Goal: Use online tool/utility

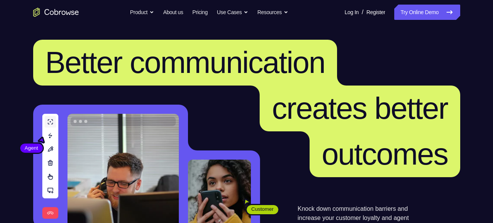
click at [407, 20] on nav "Go back Powerful, Flexible and Trustworthy. Avoid all extra friction for both A…" at bounding box center [246, 12] width 493 height 24
click at [407, 19] on link "Try Online Demo" at bounding box center [427, 12] width 66 height 15
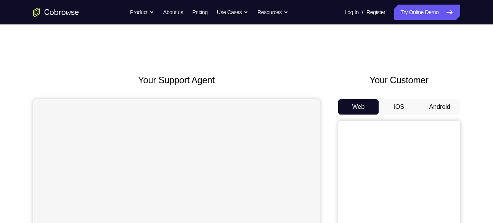
click at [433, 103] on button "Android" at bounding box center [439, 106] width 41 height 15
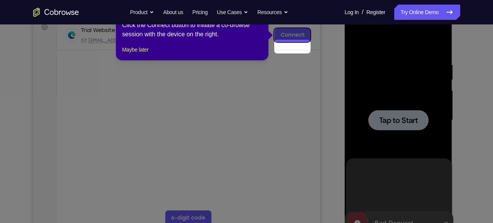
scroll to position [104, 0]
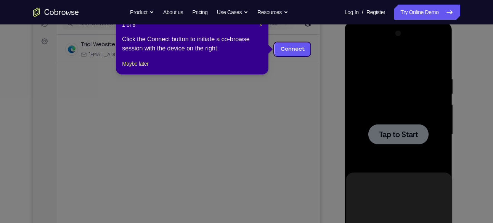
click at [261, 27] on span "×" at bounding box center [260, 25] width 3 height 6
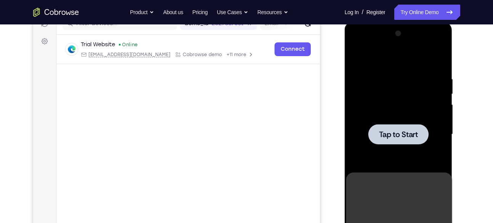
click at [403, 140] on div at bounding box center [398, 134] width 60 height 20
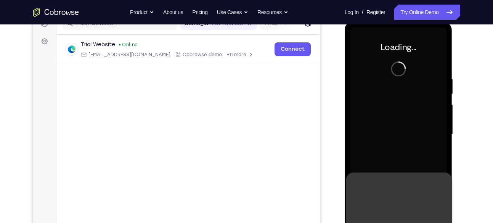
click at [403, 140] on div at bounding box center [398, 133] width 96 height 213
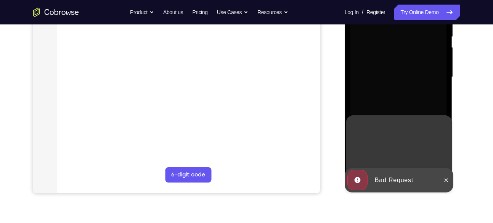
scroll to position [162, 0]
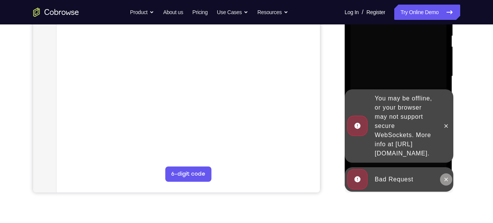
click at [444, 175] on button at bounding box center [446, 179] width 12 height 12
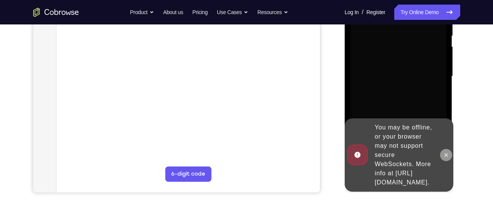
click at [446, 153] on button at bounding box center [446, 155] width 12 height 12
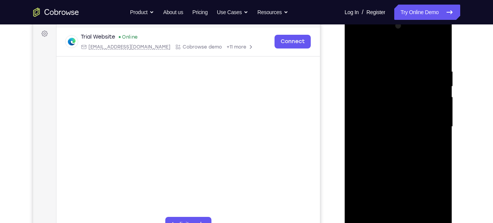
scroll to position [119, 0]
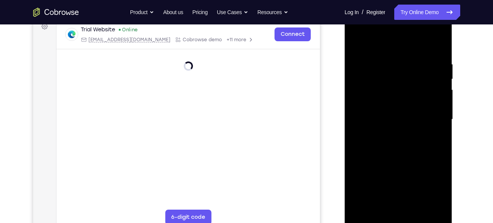
click at [399, 218] on div at bounding box center [398, 119] width 96 height 213
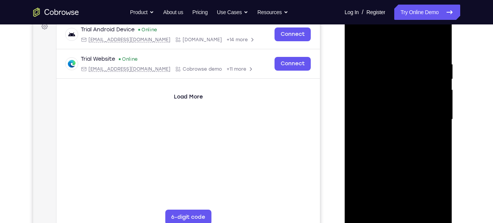
click at [430, 186] on div at bounding box center [398, 119] width 96 height 213
click at [362, 44] on div at bounding box center [398, 119] width 96 height 213
click at [427, 116] on div at bounding box center [398, 119] width 96 height 213
click at [392, 131] on div at bounding box center [398, 119] width 96 height 213
click at [395, 111] on div at bounding box center [398, 119] width 96 height 213
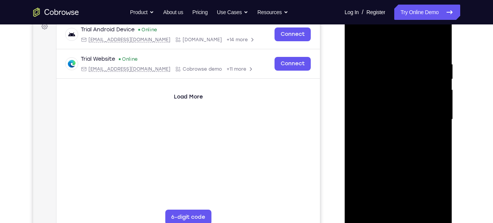
click at [390, 122] on div at bounding box center [398, 119] width 96 height 213
click at [390, 118] on div at bounding box center [398, 119] width 96 height 213
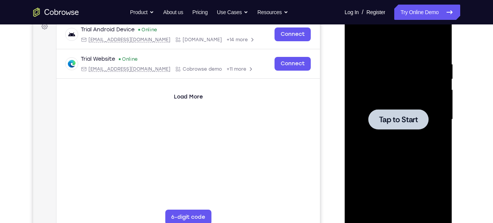
click at [401, 129] on div at bounding box center [398, 119] width 96 height 213
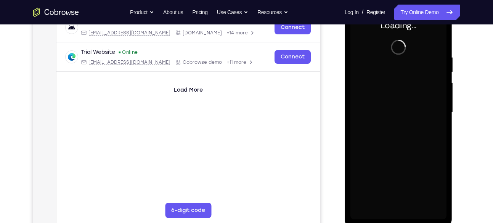
scroll to position [125, 0]
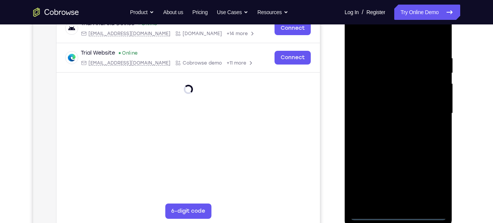
click at [398, 209] on div at bounding box center [398, 112] width 96 height 213
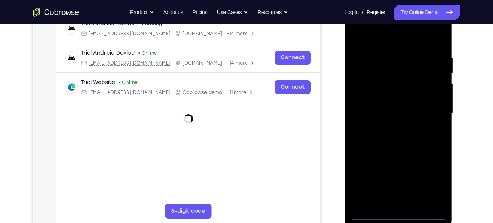
click at [400, 216] on div at bounding box center [398, 112] width 96 height 213
click at [432, 183] on div at bounding box center [398, 112] width 96 height 213
click at [373, 38] on div at bounding box center [398, 112] width 96 height 213
click at [432, 109] on div at bounding box center [398, 112] width 96 height 213
click at [391, 126] on div at bounding box center [398, 112] width 96 height 213
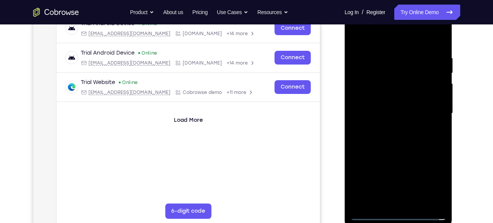
click at [384, 107] on div at bounding box center [398, 112] width 96 height 213
click at [382, 95] on div at bounding box center [398, 112] width 96 height 213
click at [395, 113] on div at bounding box center [398, 112] width 96 height 213
click at [395, 142] on div at bounding box center [398, 112] width 96 height 213
drag, startPoint x: 384, startPoint y: 42, endPoint x: 385, endPoint y: 6, distance: 35.4
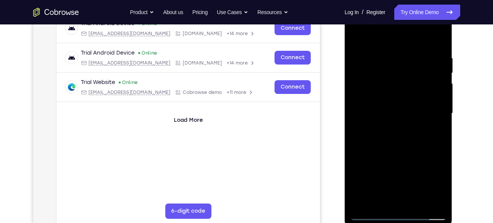
click at [385, 6] on div at bounding box center [398, 112] width 96 height 213
click at [387, 54] on div at bounding box center [398, 112] width 96 height 213
click at [439, 99] on div at bounding box center [398, 112] width 96 height 213
click at [438, 79] on div at bounding box center [398, 112] width 96 height 213
click at [439, 109] on div at bounding box center [398, 112] width 96 height 213
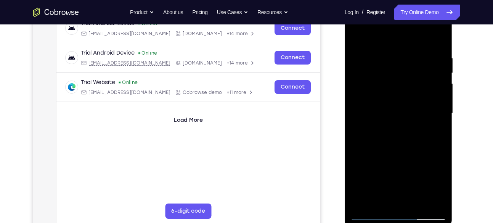
scroll to position [127, 0]
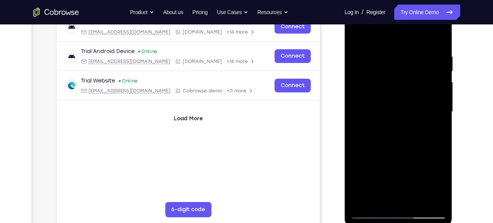
click at [438, 37] on div at bounding box center [398, 111] width 96 height 213
click at [437, 37] on div at bounding box center [398, 111] width 96 height 213
click at [437, 35] on div at bounding box center [398, 111] width 96 height 213
click at [435, 37] on div at bounding box center [398, 111] width 96 height 213
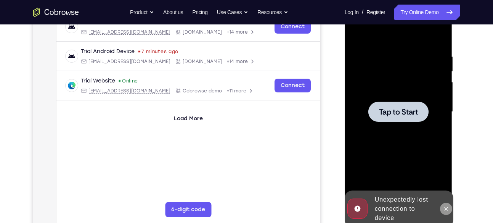
click at [445, 206] on icon at bounding box center [446, 208] width 6 height 6
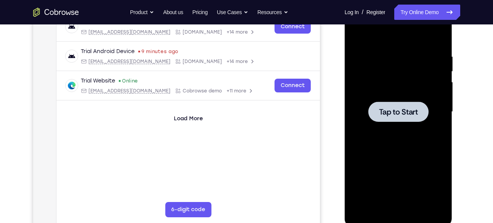
click at [404, 112] on span "Tap to Start" at bounding box center [398, 112] width 39 height 8
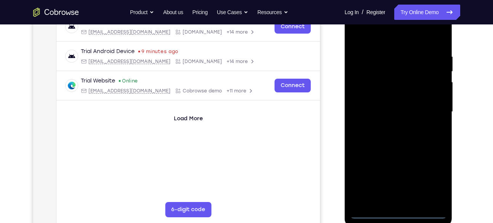
click at [401, 213] on div at bounding box center [398, 111] width 96 height 213
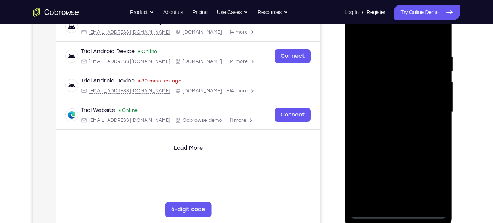
click at [433, 176] on div at bounding box center [398, 111] width 96 height 213
click at [389, 32] on div at bounding box center [398, 111] width 96 height 213
click at [432, 112] on div at bounding box center [398, 111] width 96 height 213
click at [392, 126] on div at bounding box center [398, 111] width 96 height 213
click at [386, 105] on div at bounding box center [398, 111] width 96 height 213
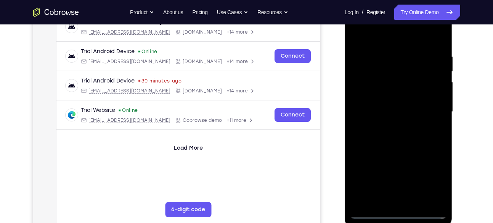
click at [384, 98] on div at bounding box center [398, 111] width 96 height 213
click at [394, 111] on div at bounding box center [398, 111] width 96 height 213
click at [403, 142] on div at bounding box center [398, 111] width 96 height 213
click at [408, 114] on div at bounding box center [398, 111] width 96 height 213
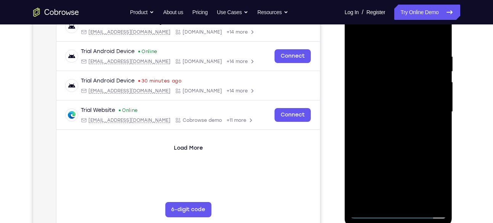
click at [441, 118] on div at bounding box center [398, 111] width 96 height 213
drag, startPoint x: 415, startPoint y: 182, endPoint x: 409, endPoint y: 92, distance: 90.2
click at [409, 92] on div at bounding box center [398, 111] width 96 height 213
drag, startPoint x: 413, startPoint y: 133, endPoint x: 402, endPoint y: 64, distance: 69.8
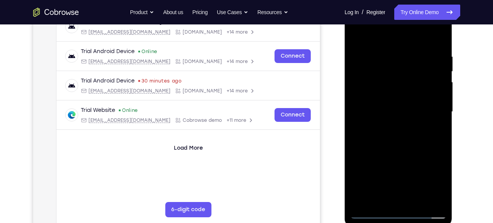
click at [402, 64] on div at bounding box center [398, 111] width 96 height 213
click at [415, 114] on div at bounding box center [398, 111] width 96 height 213
drag, startPoint x: 415, startPoint y: 114, endPoint x: 421, endPoint y: 73, distance: 42.0
click at [421, 73] on div at bounding box center [398, 111] width 96 height 213
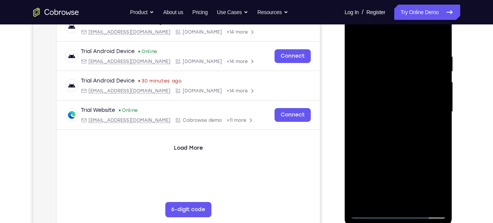
click at [418, 200] on div at bounding box center [398, 111] width 96 height 213
click at [387, 151] on div at bounding box center [398, 111] width 96 height 213
click at [390, 126] on div at bounding box center [398, 111] width 96 height 213
click at [355, 36] on div at bounding box center [398, 111] width 96 height 213
click at [391, 74] on div at bounding box center [398, 111] width 96 height 213
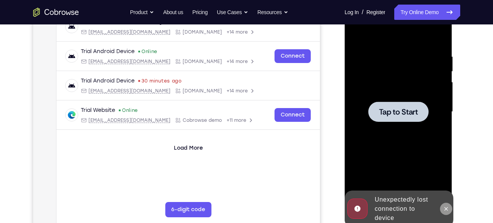
click at [445, 211] on button at bounding box center [446, 208] width 12 height 12
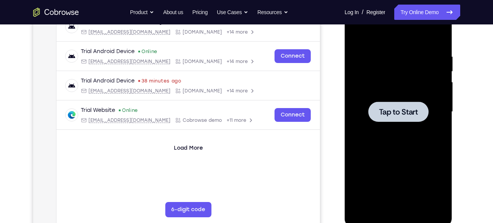
click at [407, 112] on span "Tap to Start" at bounding box center [398, 112] width 39 height 8
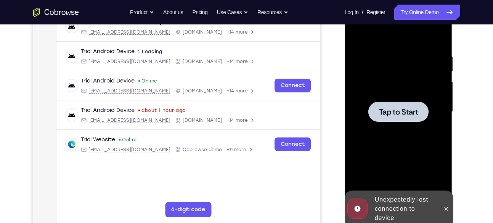
click at [399, 115] on span "Tap to Start" at bounding box center [398, 112] width 39 height 8
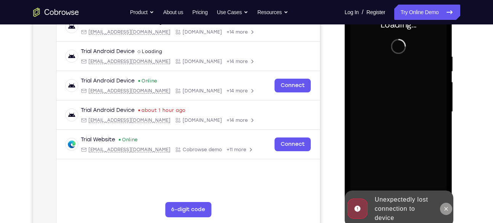
click at [448, 209] on icon at bounding box center [446, 208] width 6 height 6
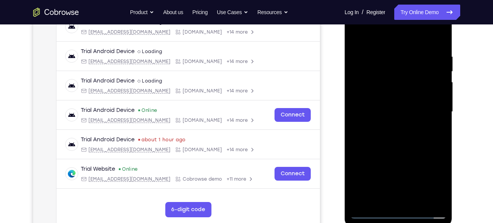
click at [397, 207] on div at bounding box center [398, 111] width 96 height 213
click at [400, 210] on div at bounding box center [398, 111] width 96 height 213
click at [431, 179] on div at bounding box center [398, 111] width 96 height 213
click at [365, 37] on div at bounding box center [398, 111] width 96 height 213
click at [429, 111] on div at bounding box center [398, 111] width 96 height 213
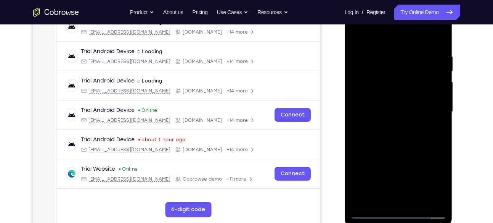
click at [390, 126] on div at bounding box center [398, 111] width 96 height 213
click at [391, 104] on div at bounding box center [398, 111] width 96 height 213
click at [387, 94] on div at bounding box center [398, 111] width 96 height 213
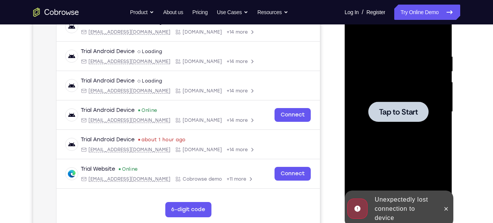
click at [407, 105] on div at bounding box center [398, 111] width 60 height 20
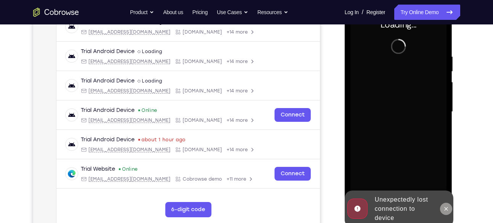
click at [447, 209] on icon at bounding box center [446, 208] width 6 height 6
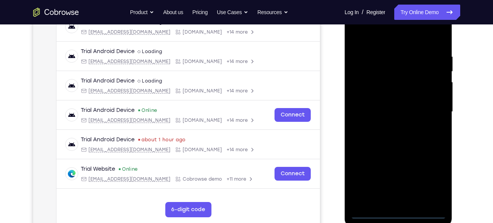
scroll to position [126, 0]
click at [399, 211] on div at bounding box center [398, 111] width 96 height 213
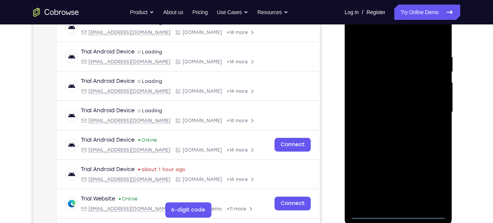
click at [436, 174] on div at bounding box center [398, 111] width 96 height 213
click at [371, 38] on div at bounding box center [398, 111] width 96 height 213
click at [432, 110] on div at bounding box center [398, 111] width 96 height 213
click at [389, 124] on div at bounding box center [398, 111] width 96 height 213
click at [387, 104] on div at bounding box center [398, 111] width 96 height 213
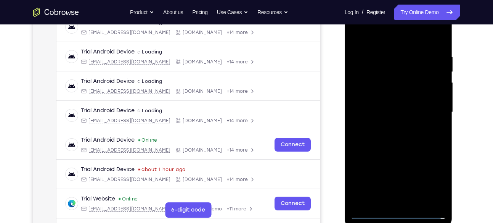
click at [387, 99] on div at bounding box center [398, 111] width 96 height 213
click at [393, 108] on div at bounding box center [398, 111] width 96 height 213
click at [405, 143] on div at bounding box center [398, 111] width 96 height 213
click at [419, 201] on div at bounding box center [398, 111] width 96 height 213
click at [410, 154] on div at bounding box center [398, 111] width 96 height 213
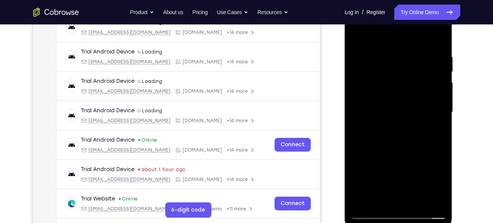
drag, startPoint x: 384, startPoint y: 42, endPoint x: 379, endPoint y: -15, distance: 57.0
click at [379, 0] on html "Online web based iOS Simulators and Android Emulators. Run iPhone, iPad, Mobile…" at bounding box center [398, 114] width 109 height 229
click at [395, 108] on div at bounding box center [398, 111] width 96 height 213
click at [357, 36] on div at bounding box center [398, 111] width 96 height 213
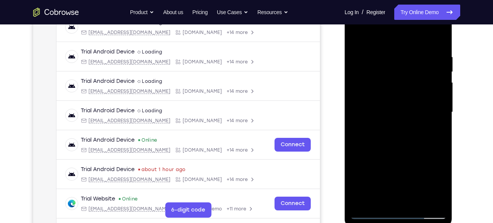
click at [441, 146] on div at bounding box center [398, 111] width 96 height 213
click at [413, 133] on div at bounding box center [398, 111] width 96 height 213
click at [388, 55] on div at bounding box center [398, 111] width 96 height 213
click at [437, 97] on div at bounding box center [398, 111] width 96 height 213
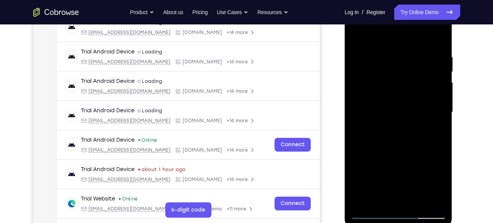
click at [437, 97] on div at bounding box center [398, 111] width 96 height 213
drag, startPoint x: 368, startPoint y: 109, endPoint x: 842, endPoint y: 98, distance: 474.1
click at [453, 99] on html "Online web based iOS Simulators and Android Emulators. Run iPhone, iPad, Mobile…" at bounding box center [398, 114] width 109 height 229
click at [425, 199] on div at bounding box center [398, 111] width 96 height 213
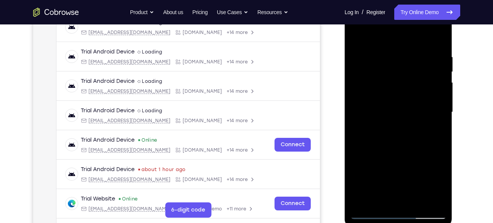
click at [362, 34] on div at bounding box center [398, 111] width 96 height 213
click at [429, 126] on div at bounding box center [398, 111] width 96 height 213
click at [358, 33] on div at bounding box center [398, 111] width 96 height 213
click at [435, 63] on div at bounding box center [398, 111] width 96 height 213
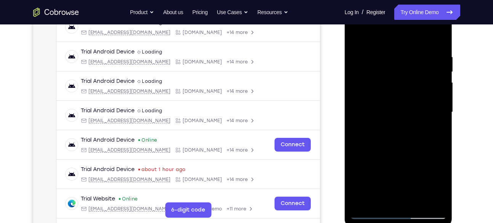
click at [435, 63] on div at bounding box center [398, 111] width 96 height 213
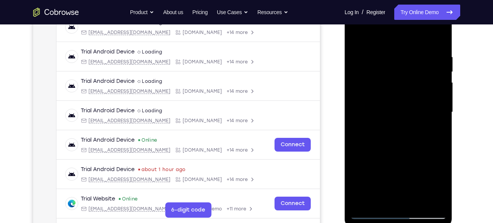
click at [435, 63] on div at bounding box center [398, 111] width 96 height 213
click at [355, 152] on div at bounding box center [398, 111] width 96 height 213
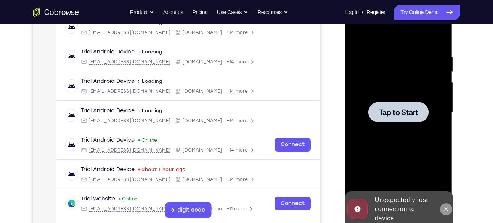
click at [445, 206] on icon at bounding box center [446, 209] width 6 height 6
